Goal: Contribute content: Add original content to the website for others to see

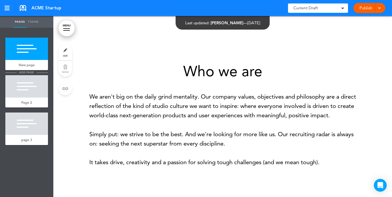
click at [30, 73] on span "add page" at bounding box center [27, 72] width 20 height 3
type input "********"
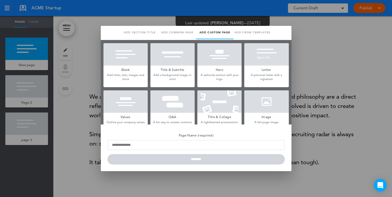
click at [110, 69] on h5 "Blank" at bounding box center [125, 69] width 44 height 7
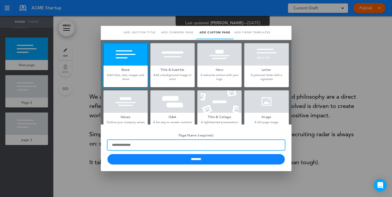
click at [139, 146] on input "Page Name (required)" at bounding box center [195, 145] width 177 height 10
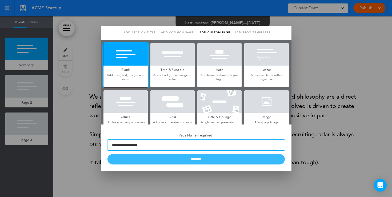
type input "**********"
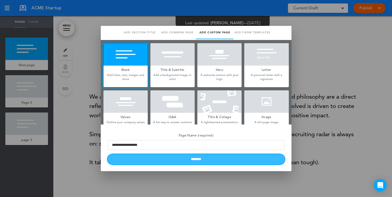
click at [167, 161] on input "********" at bounding box center [195, 159] width 177 height 10
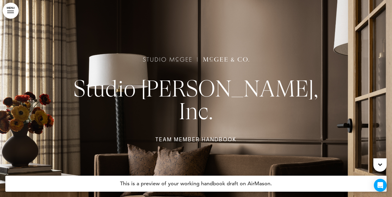
click at [13, 11] on link "MENU" at bounding box center [11, 11] width 16 height 16
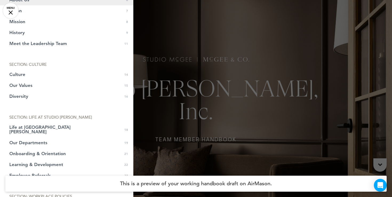
scroll to position [91, 0]
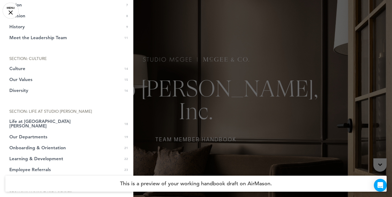
click at [181, 104] on div at bounding box center [196, 98] width 392 height 197
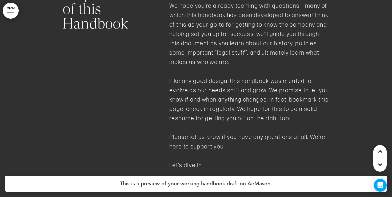
scroll to position [971, 0]
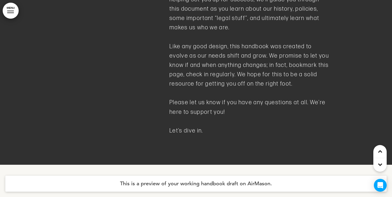
click at [10, 15] on link "MENU" at bounding box center [11, 11] width 16 height 16
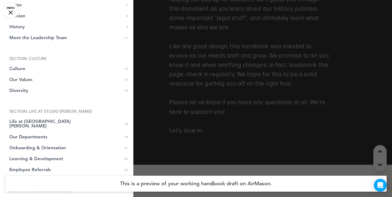
scroll to position [0, 0]
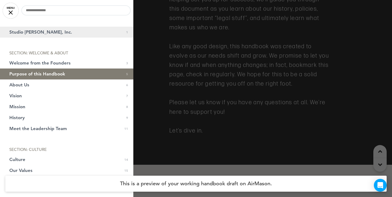
click at [32, 33] on span "Studio McGee, Inc." at bounding box center [40, 32] width 63 height 5
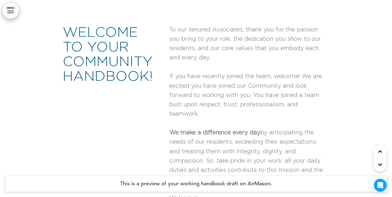
scroll to position [417, 0]
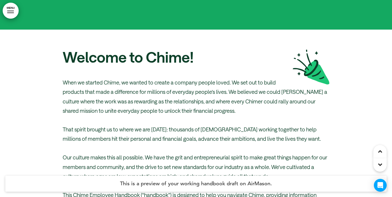
scroll to position [271, 0]
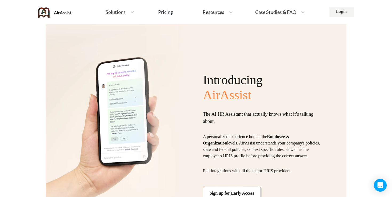
scroll to position [453, 0]
